Goal: Information Seeking & Learning: Learn about a topic

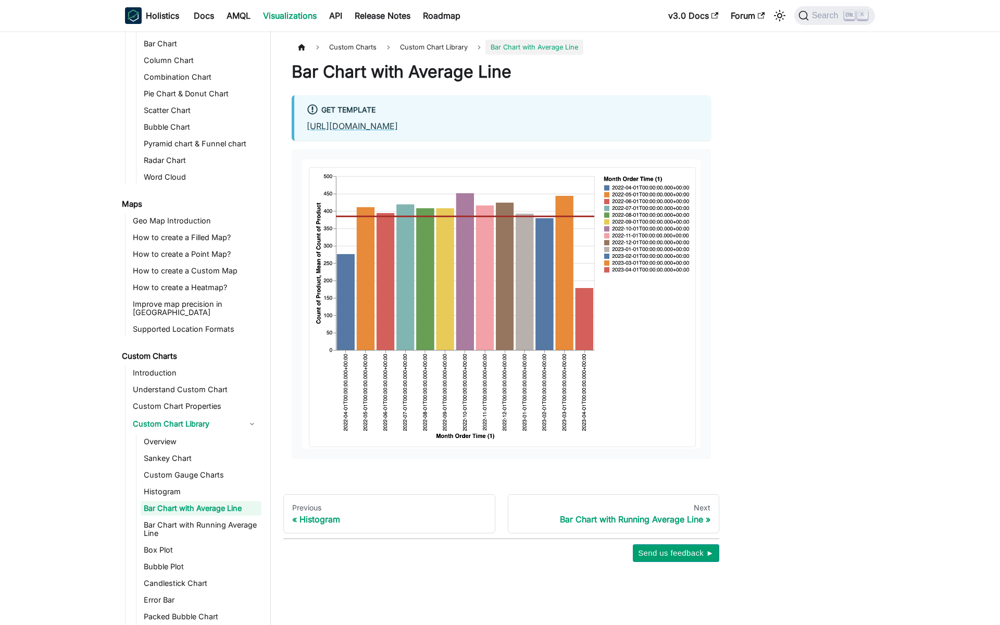
scroll to position [273, 0]
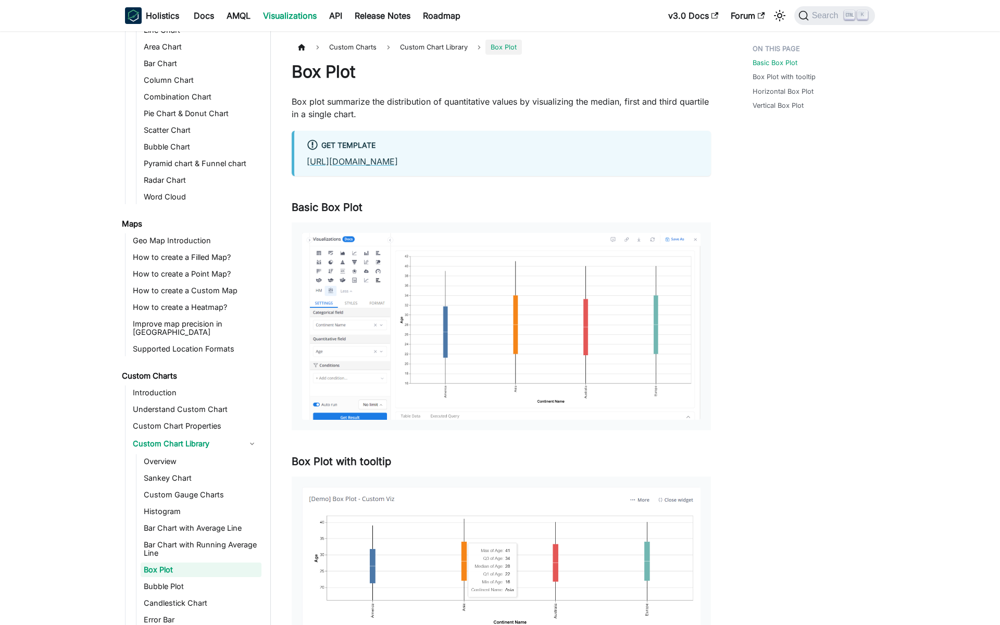
scroll to position [315, 0]
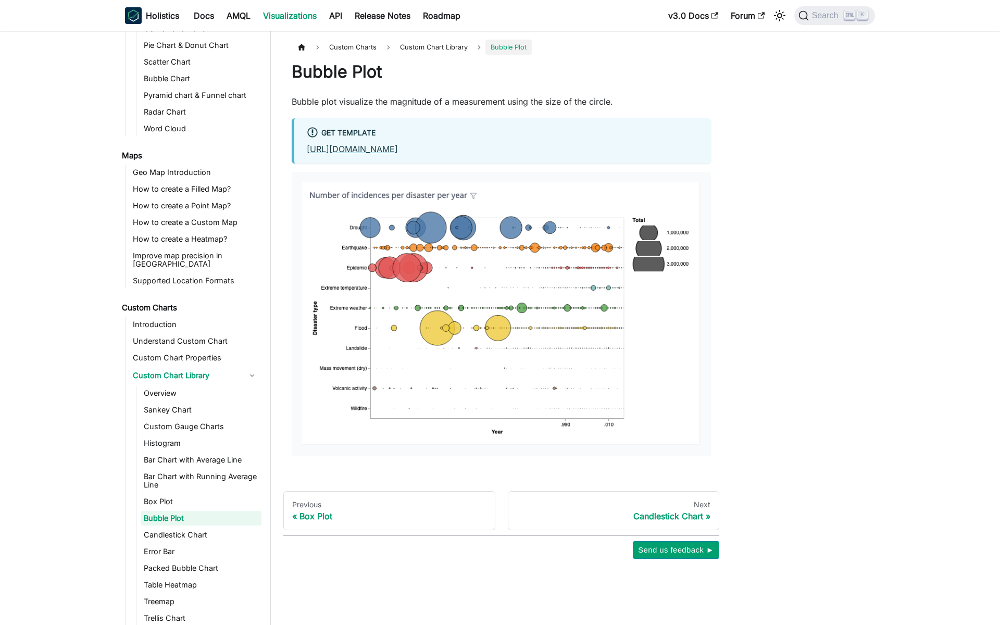
scroll to position [331, 0]
